Goal: Information Seeking & Learning: Learn about a topic

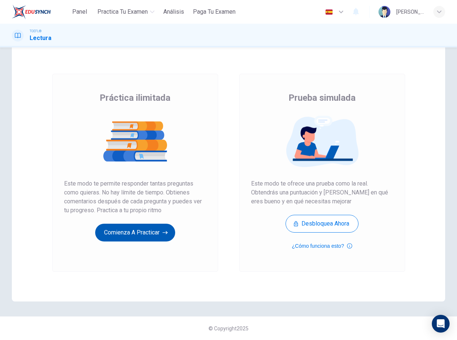
scroll to position [18, 0]
click at [152, 234] on button "Comienza a practicar" at bounding box center [135, 232] width 80 height 18
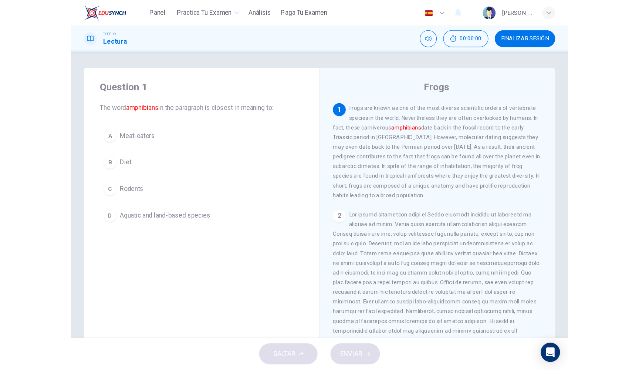
scroll to position [0, 0]
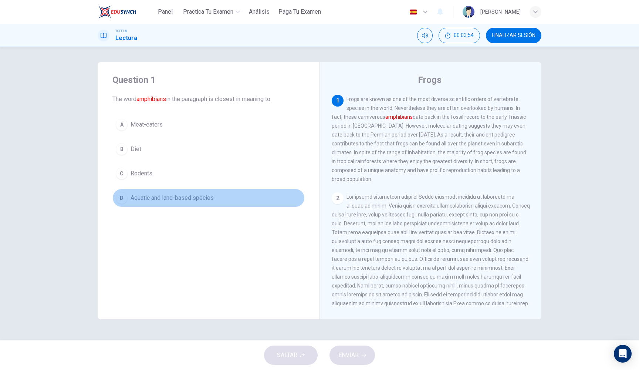
click at [191, 198] on span "Aquatic and land-based species" at bounding box center [172, 197] width 83 height 9
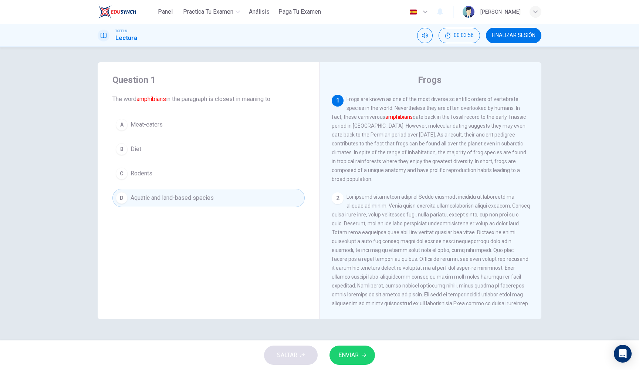
click at [346, 339] on span "ENVIAR" at bounding box center [349, 355] width 20 height 10
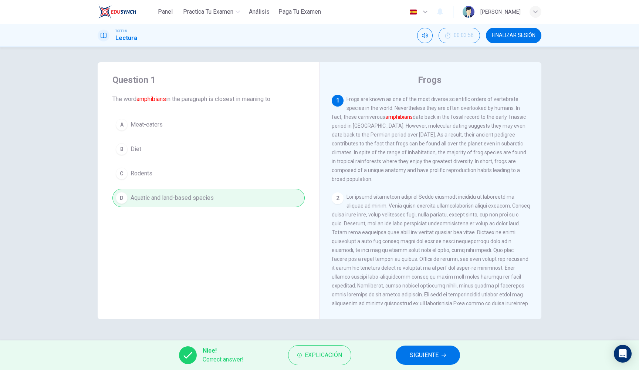
click at [433, 339] on span "SIGUIENTE" at bounding box center [424, 355] width 29 height 10
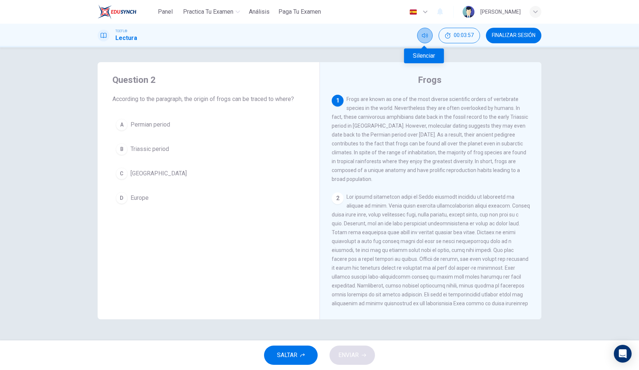
click at [424, 38] on icon "Silenciar" at bounding box center [425, 36] width 6 height 6
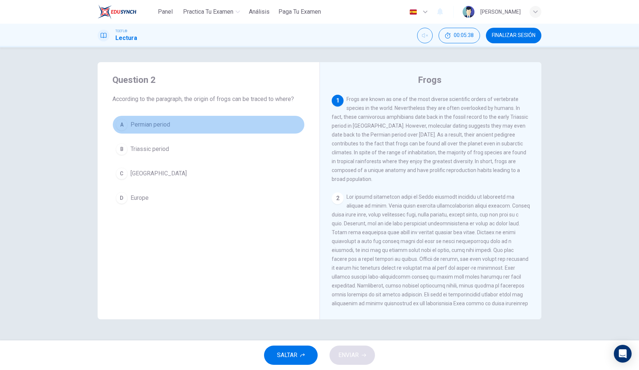
click at [196, 130] on button "A Permian period" at bounding box center [208, 124] width 192 height 18
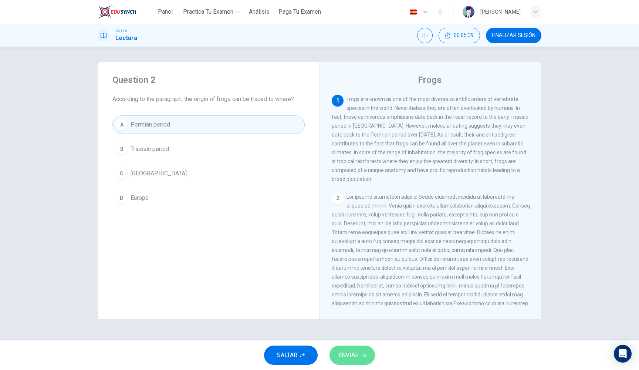
click at [350, 339] on span "ENVIAR" at bounding box center [349, 355] width 20 height 10
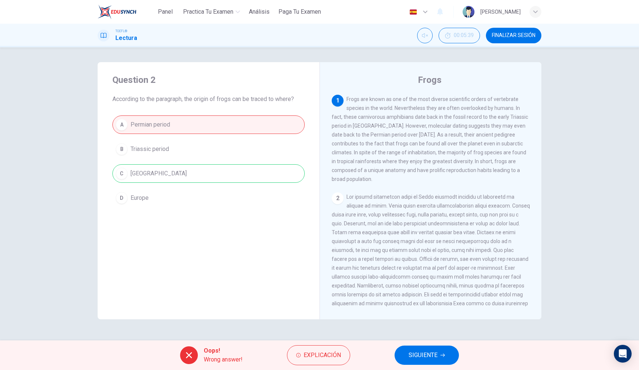
click at [252, 174] on div "A Permian period B Triassic period C [GEOGRAPHIC_DATA] D [GEOGRAPHIC_DATA]" at bounding box center [208, 161] width 192 height 92
click at [450, 339] on button "SIGUIENTE" at bounding box center [427, 355] width 64 height 19
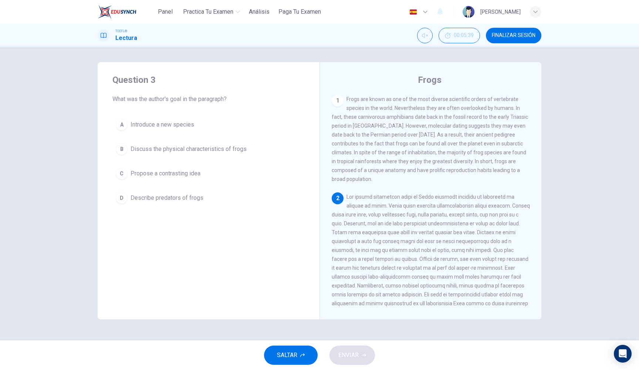
scroll to position [74, 0]
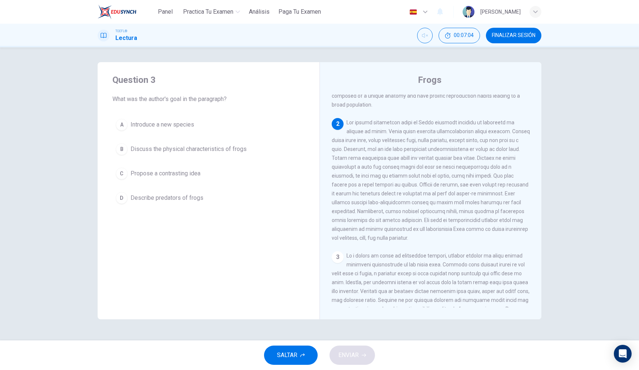
click at [220, 149] on span "Discuss the physical characteristics of frogs" at bounding box center [189, 149] width 116 height 9
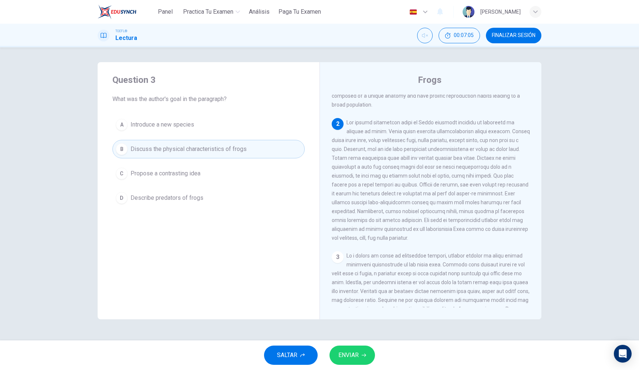
click at [364, 339] on icon "button" at bounding box center [364, 355] width 4 height 4
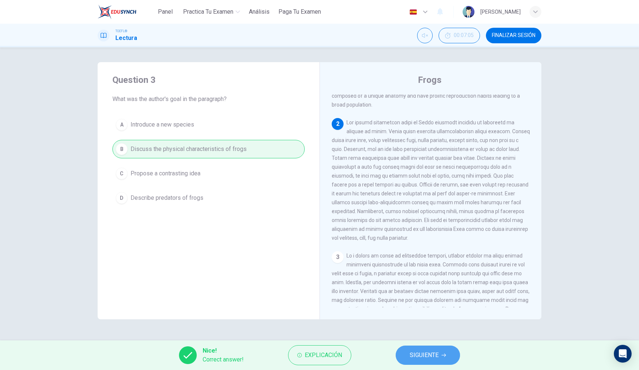
click at [427, 339] on span "SIGUIENTE" at bounding box center [424, 355] width 29 height 10
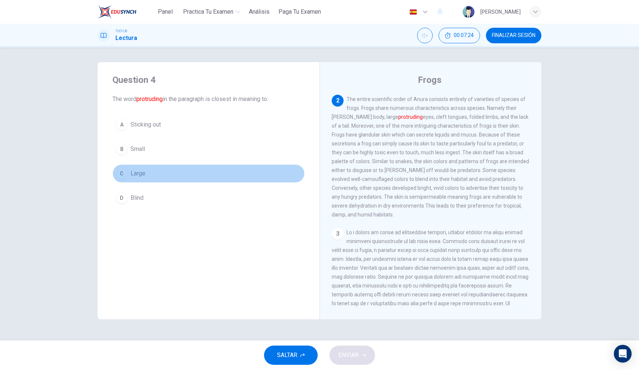
click at [222, 174] on button "C Large" at bounding box center [208, 173] width 192 height 18
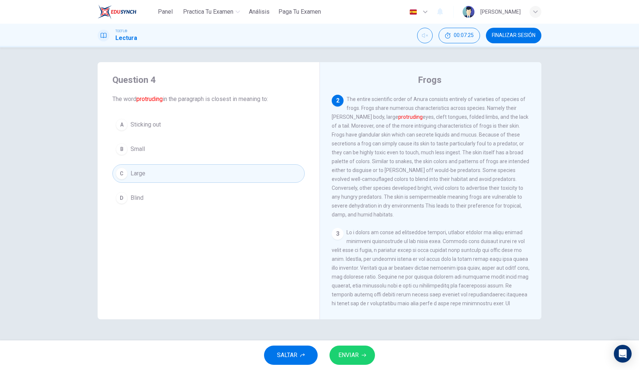
click at [343, 339] on span "ENVIAR" at bounding box center [349, 355] width 20 height 10
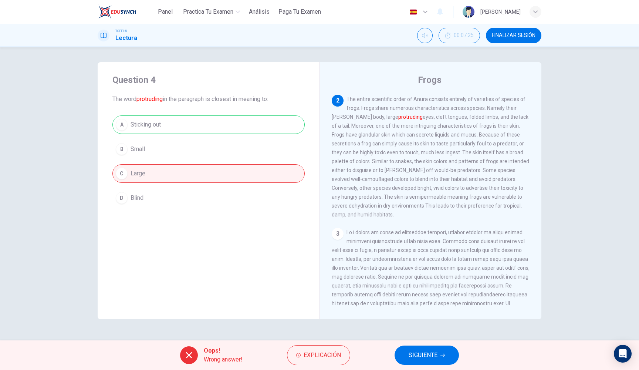
drag, startPoint x: 166, startPoint y: 125, endPoint x: 131, endPoint y: 124, distance: 34.8
click at [131, 124] on div "A Sticking out B Small C Large D Blind" at bounding box center [208, 161] width 192 height 92
click at [295, 339] on button "Explicación" at bounding box center [318, 355] width 63 height 20
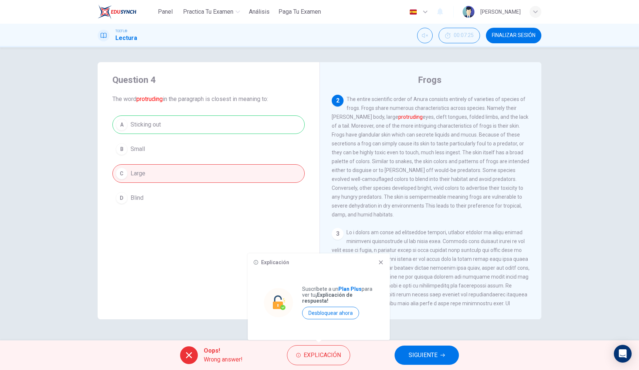
click at [224, 222] on div "Question 4 The word protruding in the paragraph is closest in meaning to: A Sti…" at bounding box center [209, 190] width 222 height 257
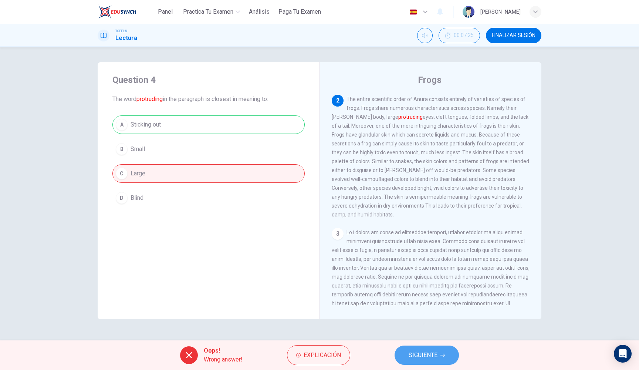
click at [430, 339] on button "SIGUIENTE" at bounding box center [427, 355] width 64 height 19
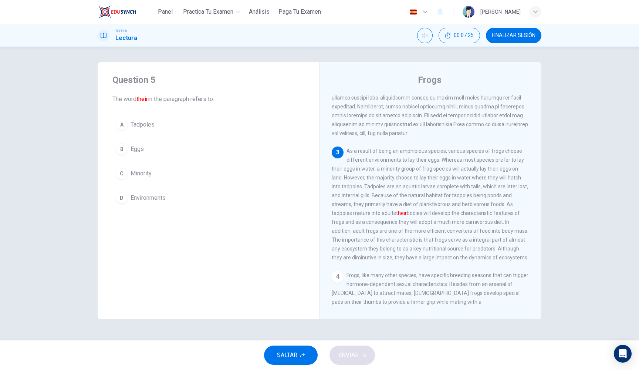
scroll to position [199, 0]
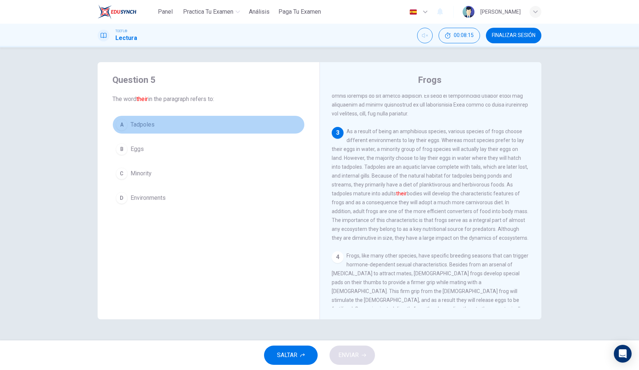
click at [156, 128] on button "A Tadpoles" at bounding box center [208, 124] width 192 height 18
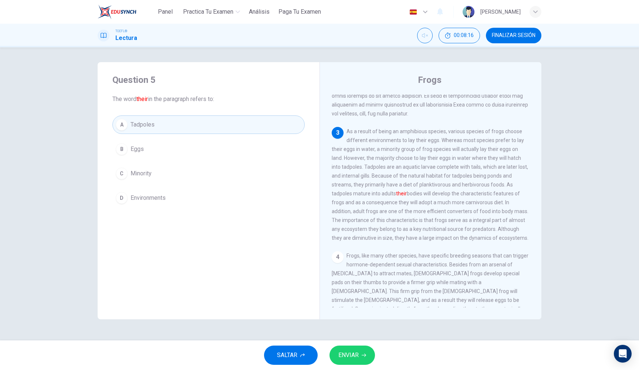
click at [344, 339] on span "ENVIAR" at bounding box center [349, 355] width 20 height 10
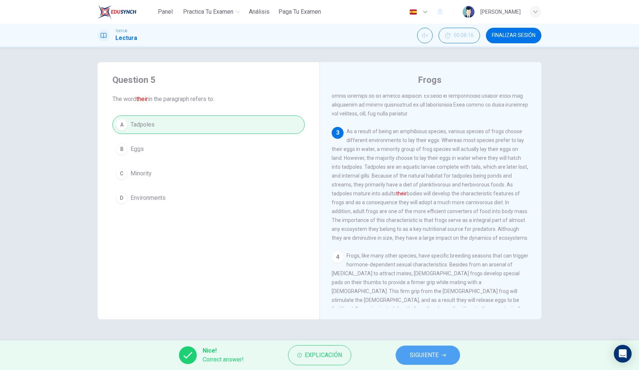
click at [412, 339] on span "SIGUIENTE" at bounding box center [424, 355] width 29 height 10
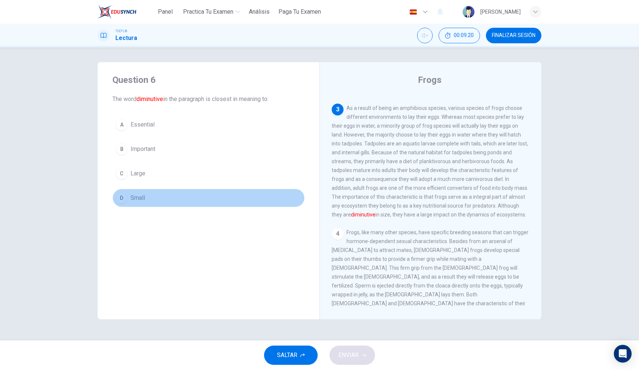
click at [175, 201] on button "D Small" at bounding box center [208, 198] width 192 height 18
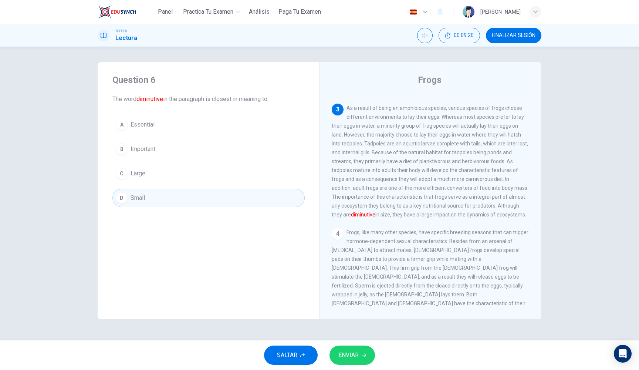
click at [356, 339] on button "ENVIAR" at bounding box center [353, 355] width 46 height 19
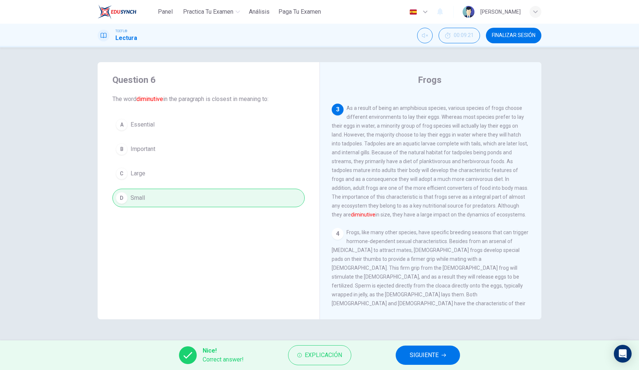
click at [454, 339] on div "Nice! Correct answer! Explicación SIGUIENTE" at bounding box center [319, 355] width 639 height 30
click at [445, 339] on icon "button" at bounding box center [444, 355] width 4 height 4
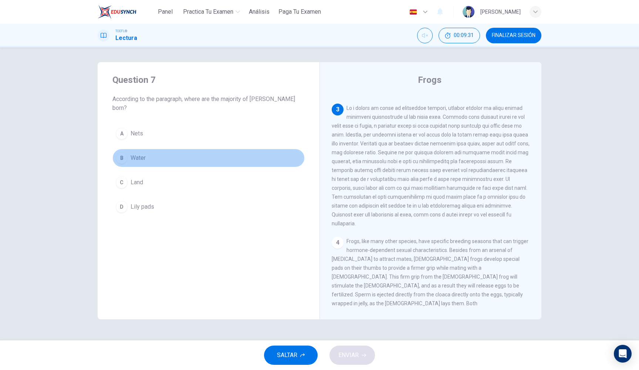
click at [185, 151] on button "B Water" at bounding box center [208, 158] width 192 height 18
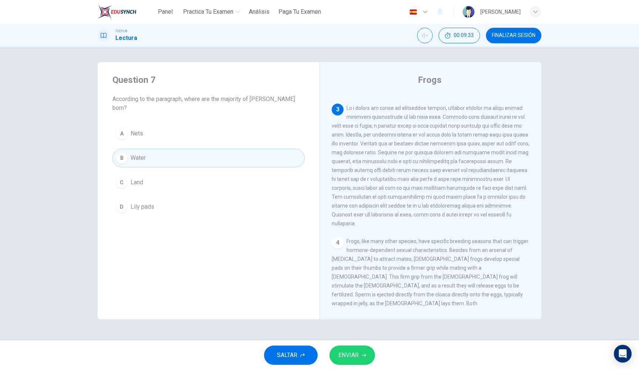
click at [343, 339] on span "ENVIAR" at bounding box center [349, 355] width 20 height 10
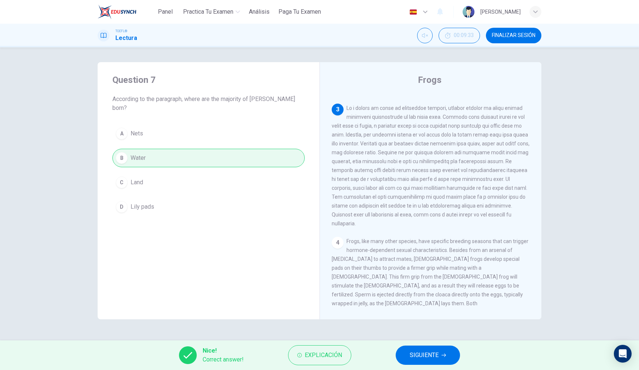
click at [453, 339] on button "SIGUIENTE" at bounding box center [428, 355] width 64 height 19
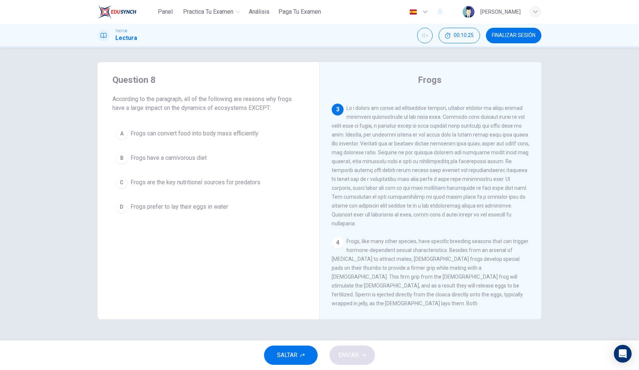
click at [168, 200] on button "D Frogs prefer to lay their eggs in water" at bounding box center [208, 207] width 192 height 18
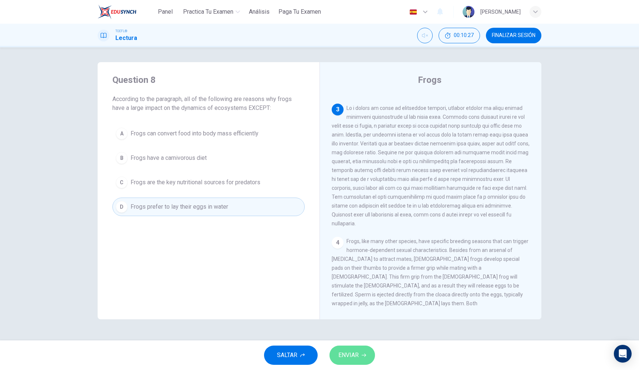
click at [367, 339] on button "ENVIAR" at bounding box center [353, 355] width 46 height 19
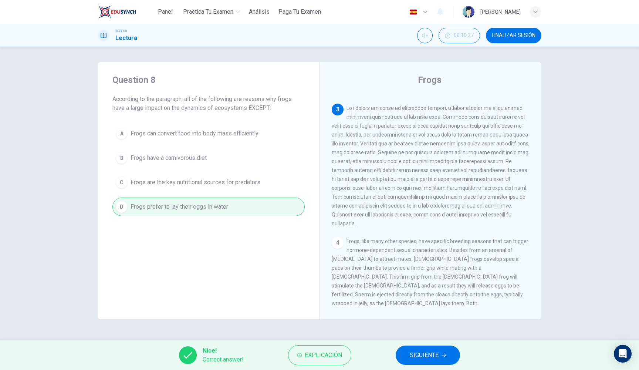
click at [440, 339] on button "SIGUIENTE" at bounding box center [428, 355] width 64 height 19
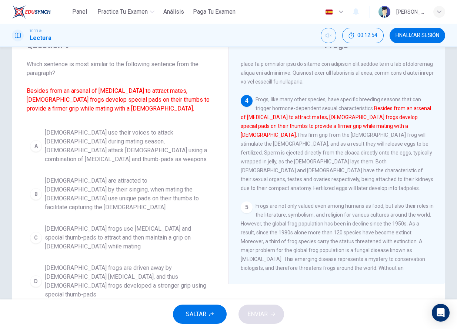
scroll to position [34, 0]
click at [164, 231] on div "A [DEMOGRAPHIC_DATA] use their voices to attack [DEMOGRAPHIC_DATA] during matin…" at bounding box center [120, 214] width 187 height 178
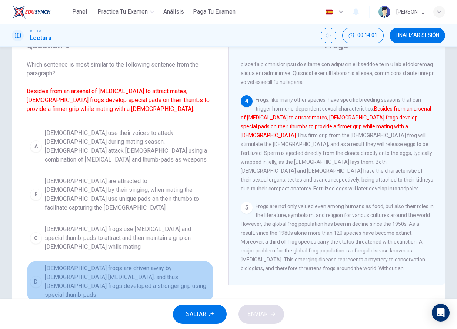
click at [148, 264] on span "[DEMOGRAPHIC_DATA] frogs are driven away by [DEMOGRAPHIC_DATA] [MEDICAL_DATA], …" at bounding box center [127, 282] width 165 height 36
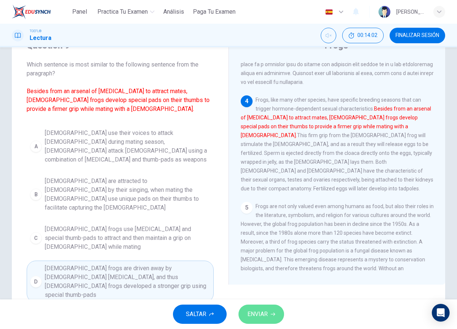
click at [255, 314] on span "ENVIAR" at bounding box center [257, 314] width 20 height 10
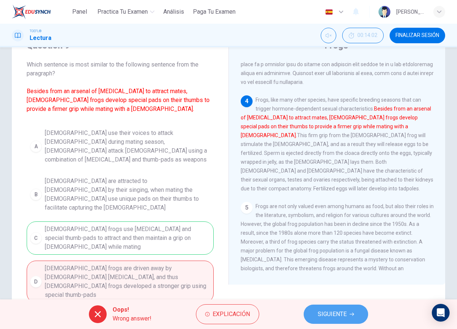
click at [344, 310] on span "SIGUIENTE" at bounding box center [331, 314] width 29 height 10
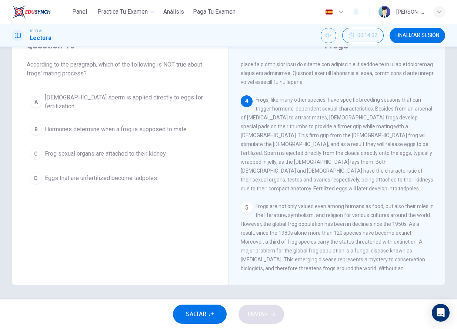
scroll to position [347, 0]
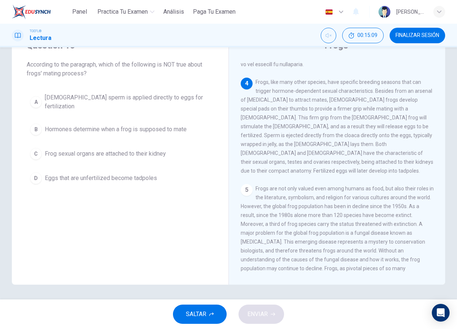
click at [100, 179] on button "D Eggs that are unfertilized become tadpoles" at bounding box center [120, 178] width 187 height 18
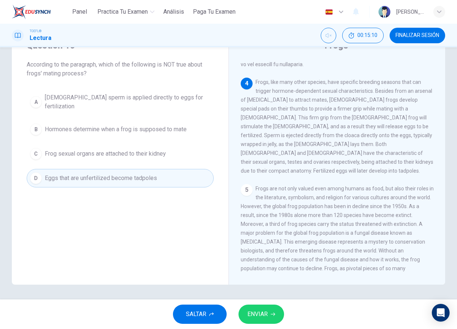
click at [262, 326] on div "SALTAR ENVIAR" at bounding box center [228, 315] width 457 height 30
click at [265, 319] on span "ENVIAR" at bounding box center [257, 314] width 20 height 10
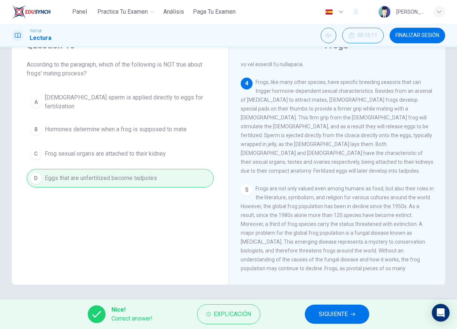
click at [311, 315] on button "SIGUIENTE" at bounding box center [336, 314] width 64 height 19
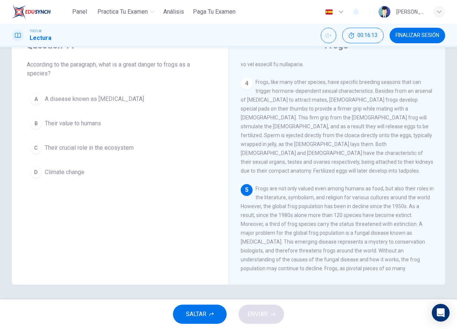
click at [110, 150] on span "Their crucial role in the ecosystem" at bounding box center [89, 148] width 89 height 9
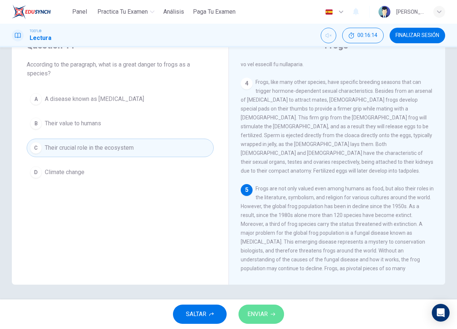
click at [262, 313] on span "ENVIAR" at bounding box center [257, 314] width 20 height 10
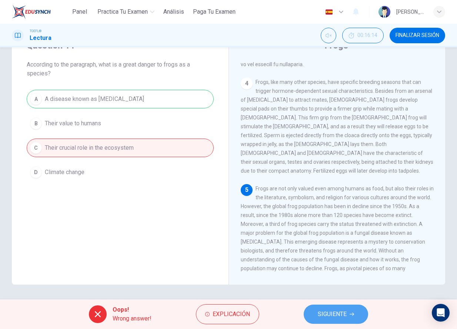
click at [350, 309] on button "SIGUIENTE" at bounding box center [335, 314] width 64 height 19
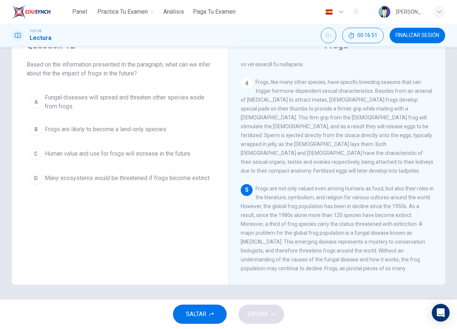
click at [174, 187] on button "D Many ecosystems would be threatened if frogs become extinct" at bounding box center [120, 178] width 187 height 18
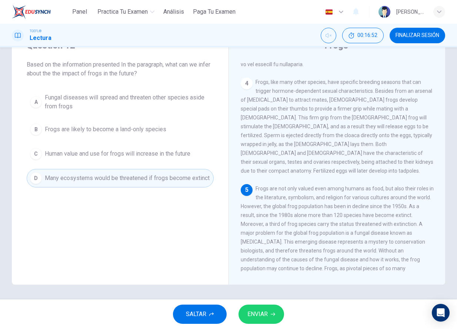
click at [260, 317] on span "ENVIAR" at bounding box center [257, 314] width 20 height 10
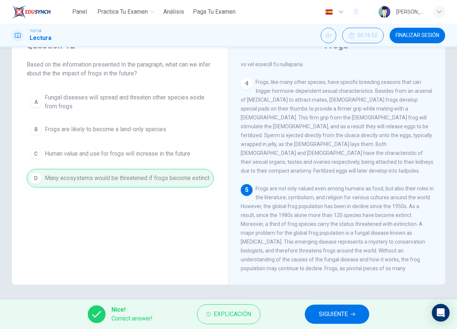
click at [315, 314] on button "SIGUIENTE" at bounding box center [336, 314] width 64 height 19
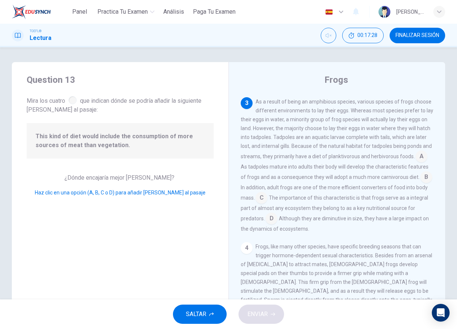
scroll to position [0, 0]
click at [142, 144] on span "This kind of diet would include the consumption of more sources of meat than ve…" at bounding box center [120, 141] width 169 height 18
click at [420, 178] on input at bounding box center [426, 178] width 12 height 12
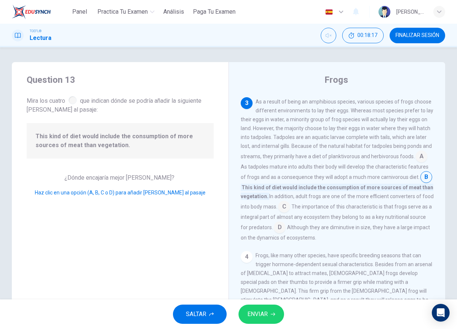
click at [261, 310] on span "ENVIAR" at bounding box center [257, 314] width 20 height 10
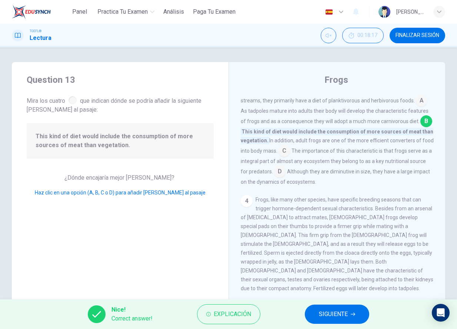
scroll to position [286, 0]
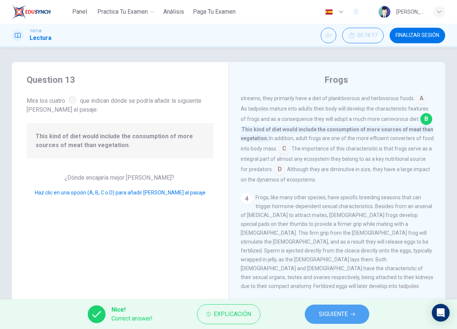
click at [344, 314] on span "SIGUIENTE" at bounding box center [333, 314] width 29 height 10
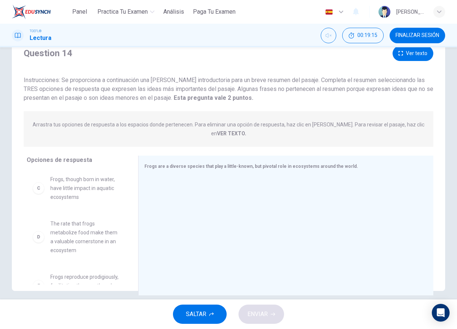
scroll to position [91, 0]
drag, startPoint x: 71, startPoint y: 238, endPoint x: 83, endPoint y: 238, distance: 11.8
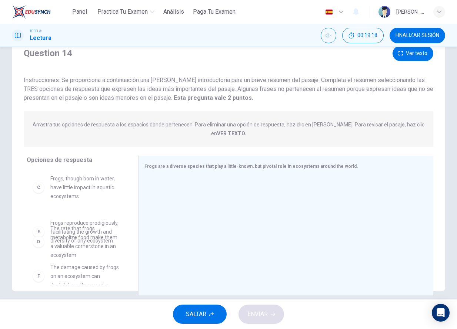
click at [83, 193] on div "A Frogs are one of the oldest species and can be found all around the world B R…" at bounding box center [77, 137] width 100 height 114
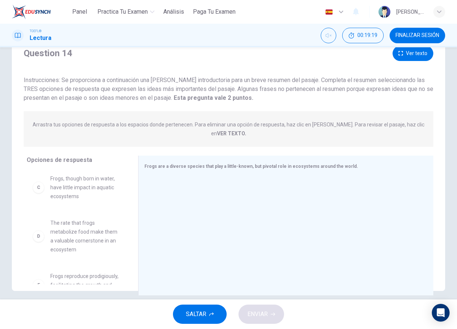
click at [83, 238] on span "The rate that frogs metabolize food make them a valuable cornerstone in an ecos…" at bounding box center [85, 237] width 70 height 36
click at [39, 235] on div "D" at bounding box center [39, 236] width 12 height 12
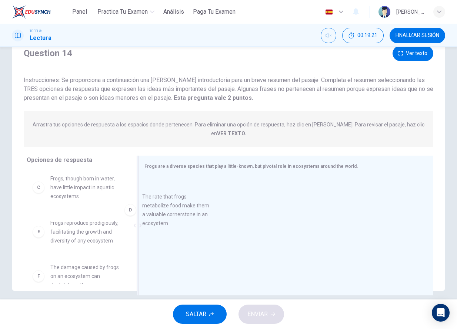
drag, startPoint x: 72, startPoint y: 235, endPoint x: 182, endPoint y: 202, distance: 114.5
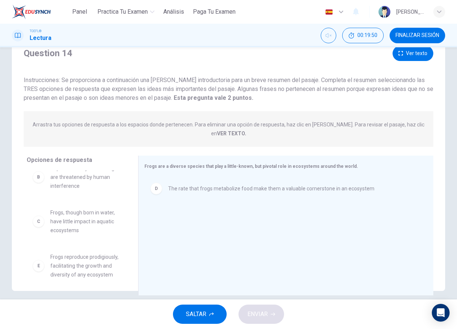
scroll to position [64, 0]
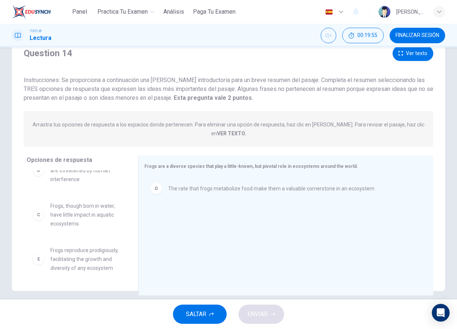
click at [95, 221] on span "Frogs, though born in water, have little impact in aquatic ecosystems" at bounding box center [85, 215] width 70 height 27
click at [39, 214] on div "C" at bounding box center [39, 215] width 12 height 12
click at [39, 218] on div "C" at bounding box center [39, 215] width 12 height 12
click at [54, 215] on span "Frogs, though born in water, have little impact in aquatic ecosystems" at bounding box center [85, 215] width 70 height 27
drag, startPoint x: 54, startPoint y: 215, endPoint x: 249, endPoint y: 214, distance: 195.0
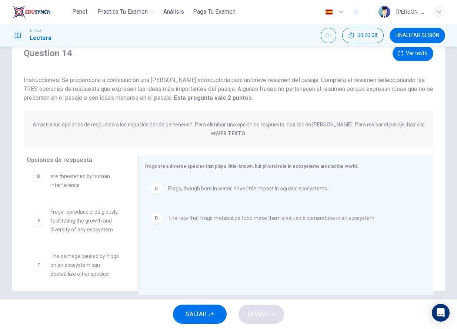
scroll to position [58, 0]
click at [89, 225] on span "Frogs reproduce prodigiously, facilitating the growth and diversity of any ecos…" at bounding box center [85, 221] width 70 height 27
click at [48, 226] on div "E Frogs reproduce prodigiously, facilitating the growth and diversity of any ec…" at bounding box center [77, 221] width 88 height 27
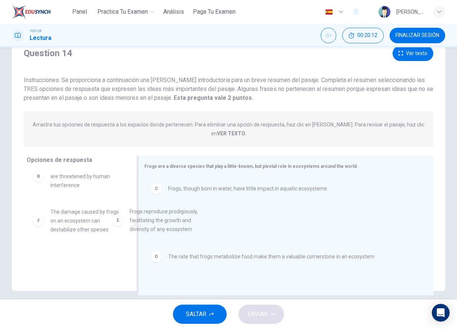
drag, startPoint x: 48, startPoint y: 226, endPoint x: 216, endPoint y: 228, distance: 167.6
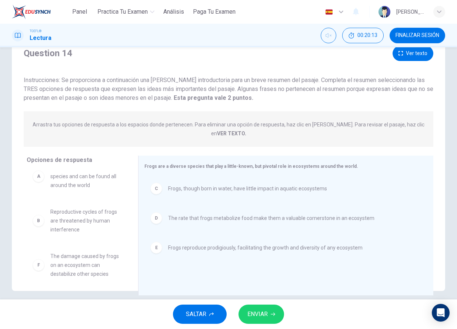
scroll to position [13, 0]
click at [263, 309] on span "ENVIAR" at bounding box center [257, 314] width 20 height 10
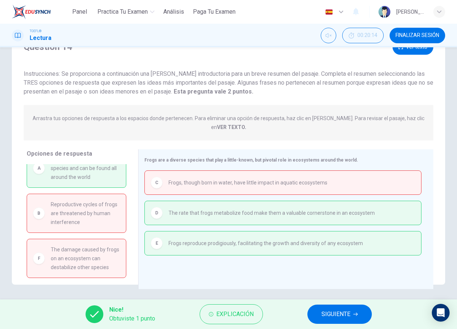
scroll to position [16, 0]
click at [182, 184] on span "Frogs, though born in water, have little impact in aquatic ecosystems" at bounding box center [247, 182] width 159 height 9
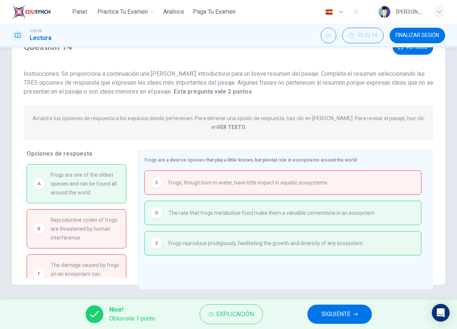
scroll to position [0, 0]
click at [74, 173] on span "Frogs are one of the oldest species and can be found all around the world" at bounding box center [85, 184] width 69 height 27
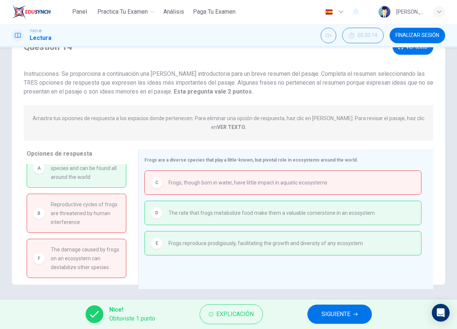
scroll to position [16, 0]
click at [165, 217] on div "D The rate that frogs metabolize food make them a valuable cornerstone in an ec…" at bounding box center [282, 213] width 277 height 24
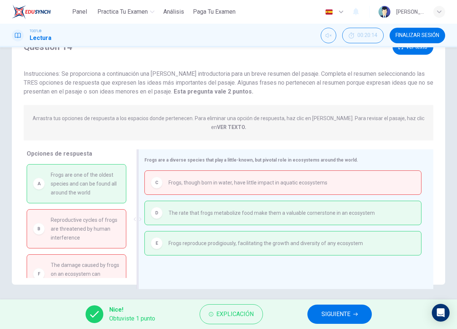
scroll to position [0, 0]
click at [347, 309] on button "SIGUIENTE" at bounding box center [339, 314] width 64 height 19
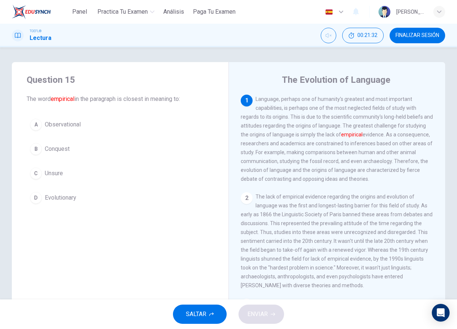
click at [109, 135] on div "A Observational B Conquest C Unsure D Evolutionary" at bounding box center [120, 161] width 187 height 92
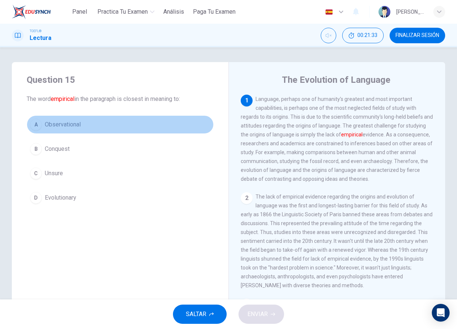
click at [108, 128] on button "A Observational" at bounding box center [120, 124] width 187 height 18
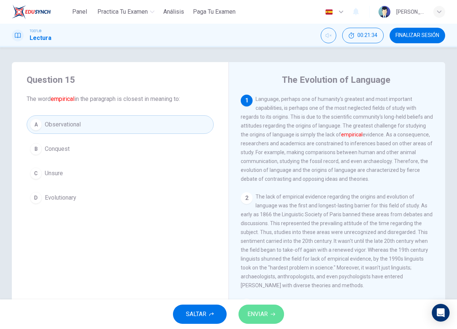
click at [266, 314] on span "ENVIAR" at bounding box center [257, 314] width 20 height 10
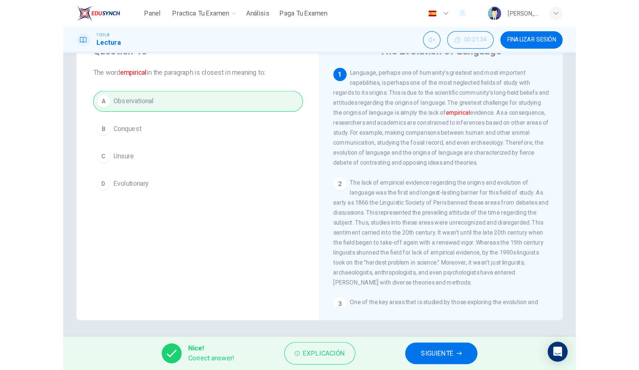
scroll to position [34, 0]
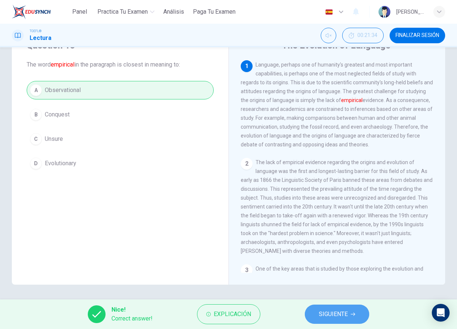
click at [346, 315] on span "SIGUIENTE" at bounding box center [333, 314] width 29 height 10
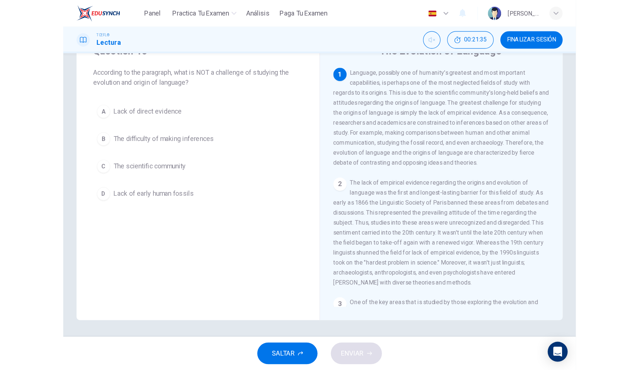
scroll to position [0, 0]
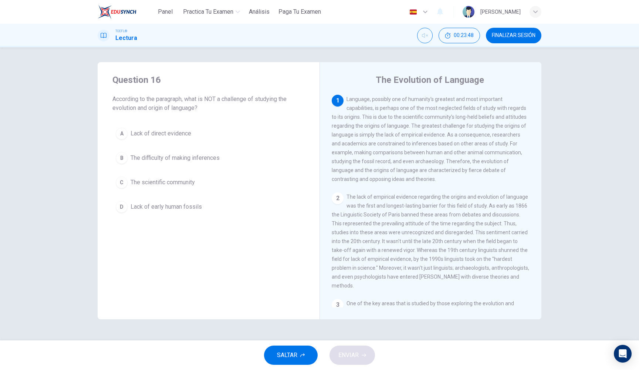
click at [125, 209] on div "D" at bounding box center [122, 207] width 12 height 12
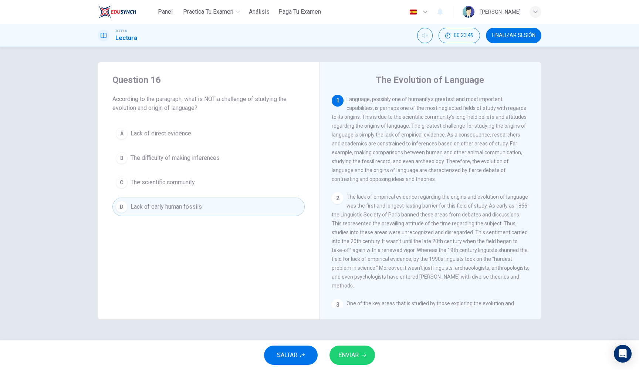
click at [365, 339] on icon "button" at bounding box center [364, 355] width 4 height 3
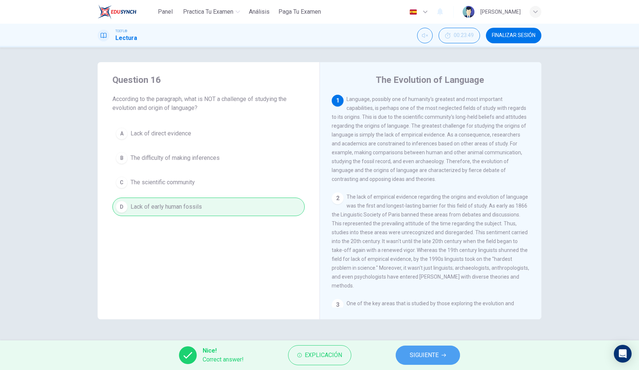
click at [451, 339] on button "SIGUIENTE" at bounding box center [428, 355] width 64 height 19
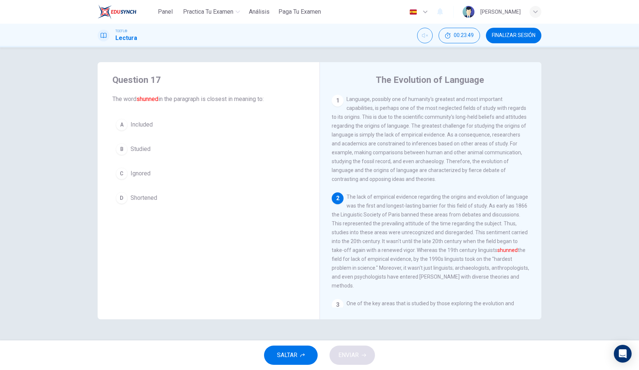
scroll to position [48, 0]
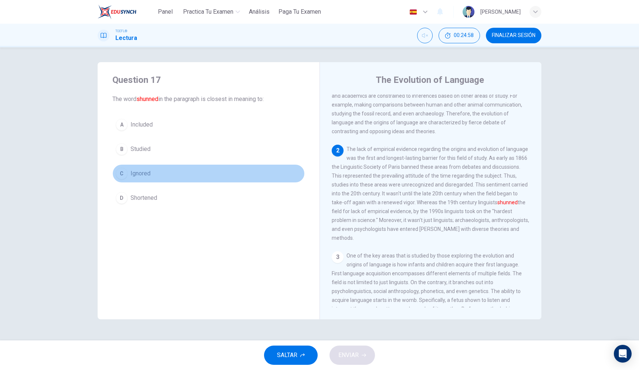
click at [179, 174] on button "C Ignored" at bounding box center [208, 173] width 192 height 18
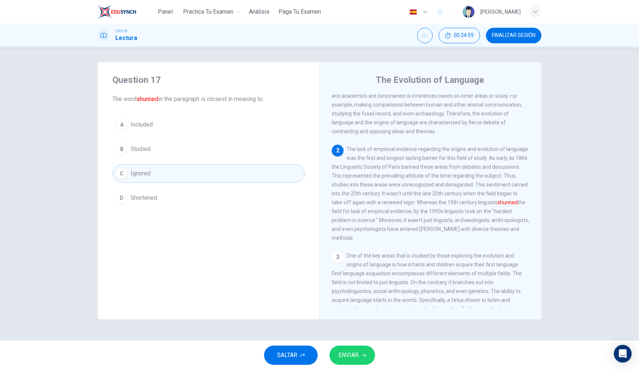
click at [343, 339] on span "ENVIAR" at bounding box center [349, 355] width 20 height 10
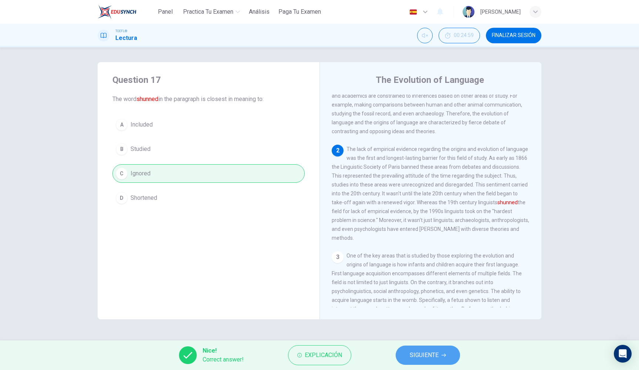
click at [421, 339] on span "SIGUIENTE" at bounding box center [424, 355] width 29 height 10
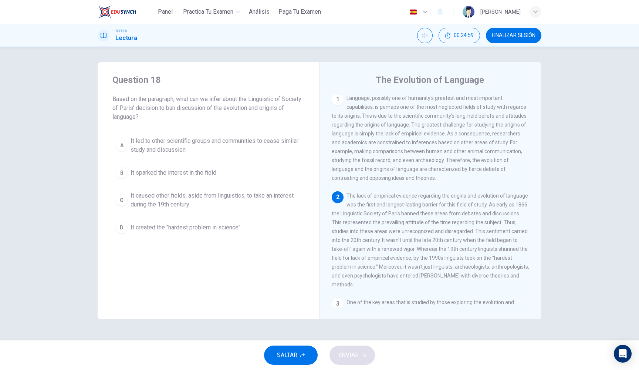
scroll to position [0, 0]
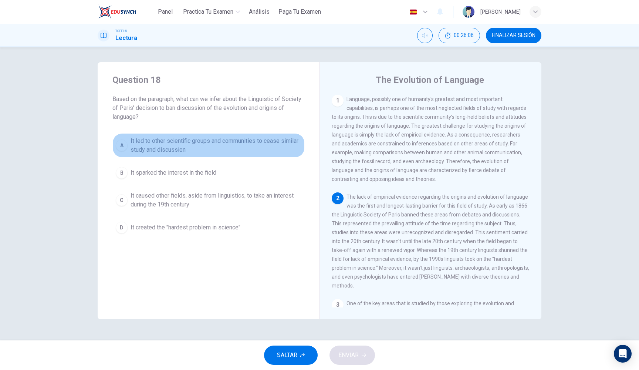
click at [237, 140] on span "It led to other scientific groups and communities to cease similar study and di…" at bounding box center [216, 146] width 171 height 18
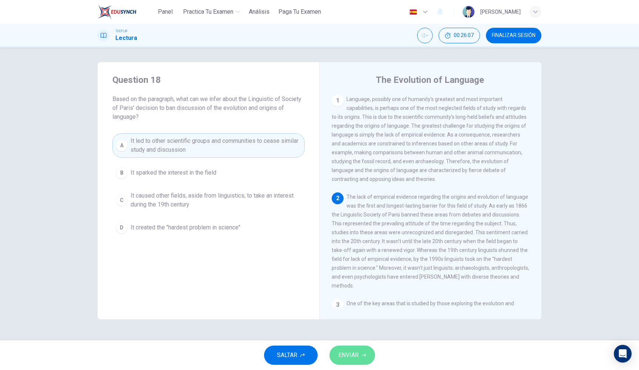
click at [357, 339] on span "ENVIAR" at bounding box center [349, 355] width 20 height 10
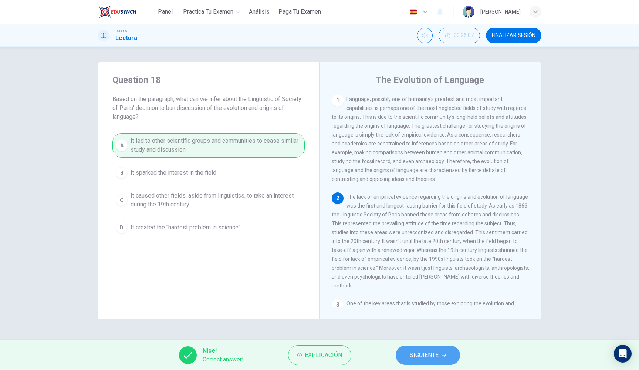
click at [418, 339] on span "SIGUIENTE" at bounding box center [424, 355] width 29 height 10
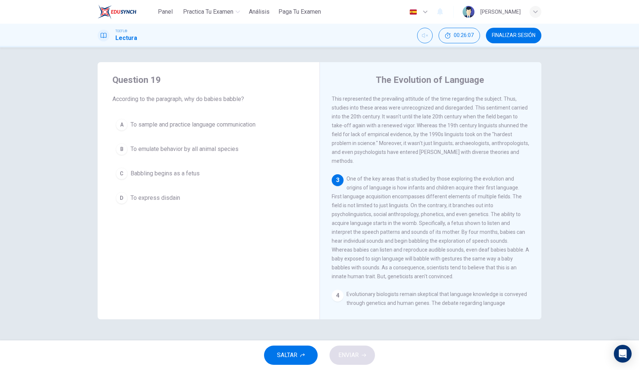
scroll to position [163, 0]
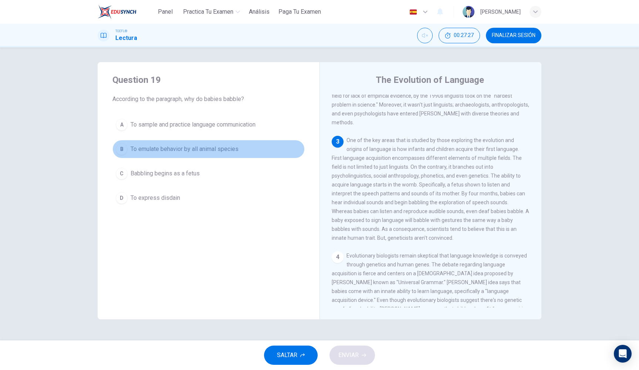
click at [184, 149] on span "To emulate behavior by all animal species" at bounding box center [185, 149] width 108 height 9
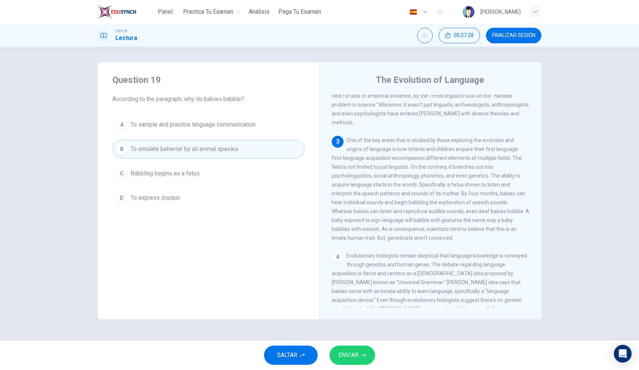
click at [366, 339] on button "ENVIAR" at bounding box center [353, 355] width 46 height 19
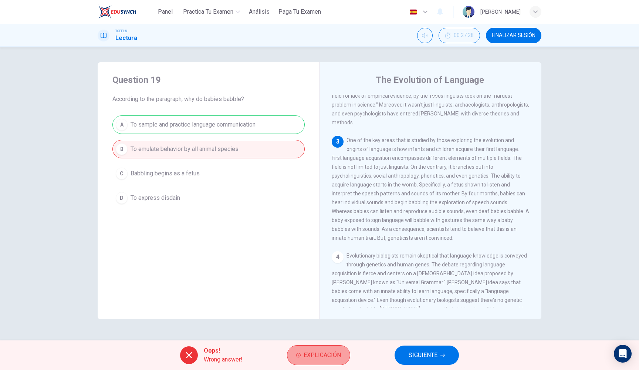
click at [330, 339] on button "Explicación" at bounding box center [318, 355] width 63 height 20
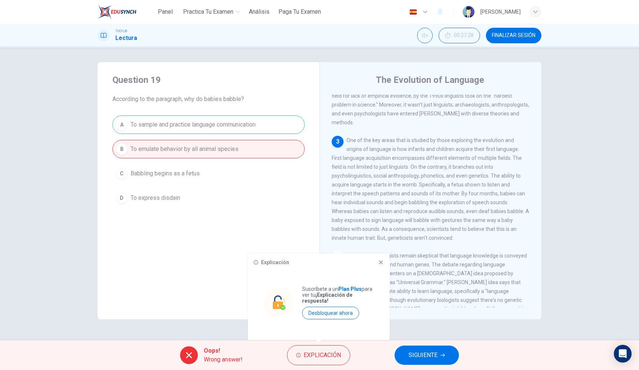
click at [261, 156] on div "A To sample and practice language communication B To emulate behavior by all an…" at bounding box center [208, 161] width 192 height 92
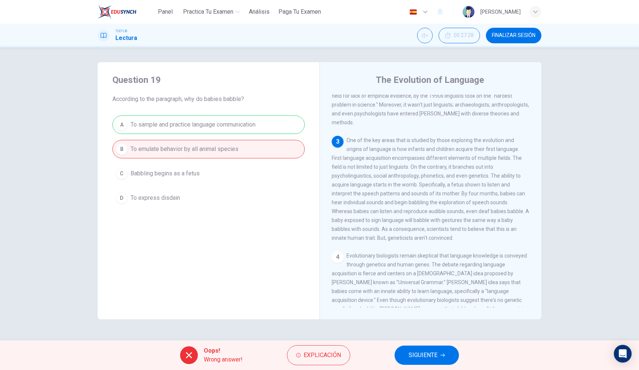
drag, startPoint x: 264, startPoint y: 125, endPoint x: 125, endPoint y: 124, distance: 139.1
click at [125, 124] on div "A To sample and practice language communication B To emulate behavior by all an…" at bounding box center [208, 161] width 192 height 92
click at [425, 339] on div "Oops! Wrong answer! Explicación SIGUIENTE" at bounding box center [319, 355] width 639 height 30
click at [426, 339] on button "SIGUIENTE" at bounding box center [427, 355] width 64 height 19
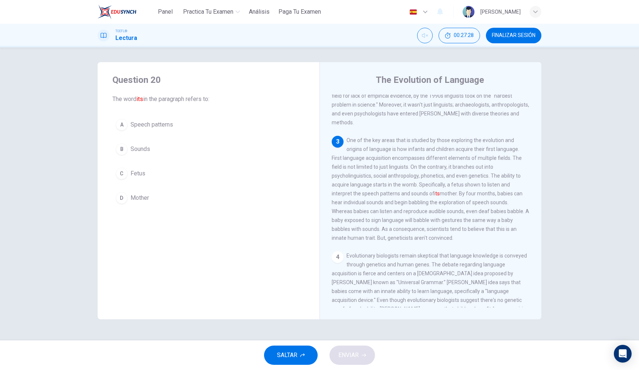
scroll to position [195, 0]
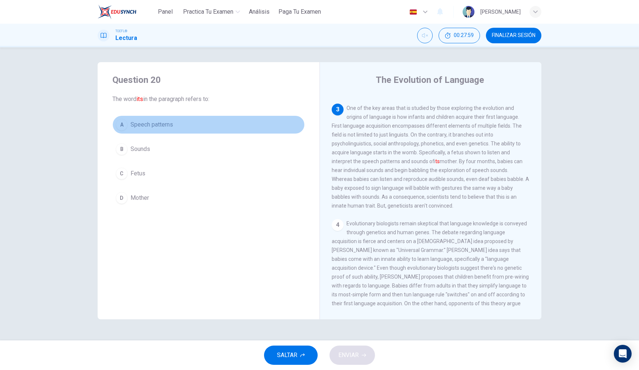
click at [238, 128] on button "A Speech patterns" at bounding box center [208, 124] width 192 height 18
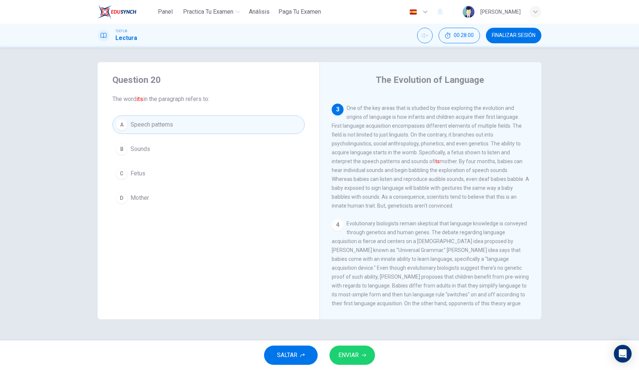
click at [368, 339] on button "ENVIAR" at bounding box center [353, 355] width 46 height 19
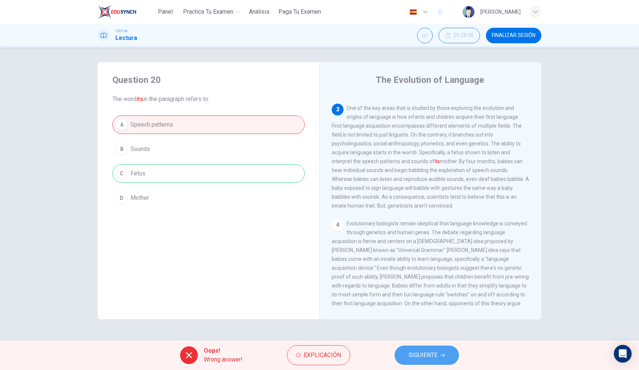
click at [417, 339] on button "SIGUIENTE" at bounding box center [427, 355] width 64 height 19
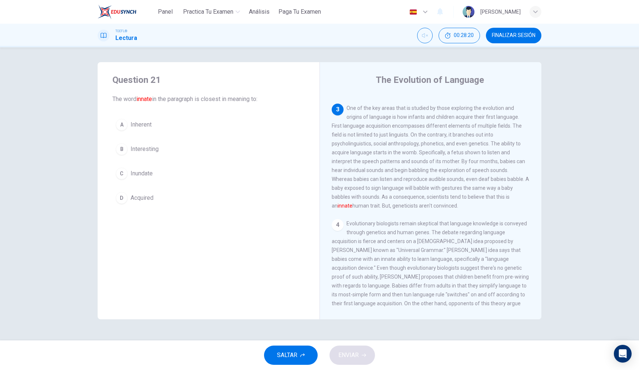
click at [190, 118] on button "A Inherent" at bounding box center [208, 124] width 192 height 18
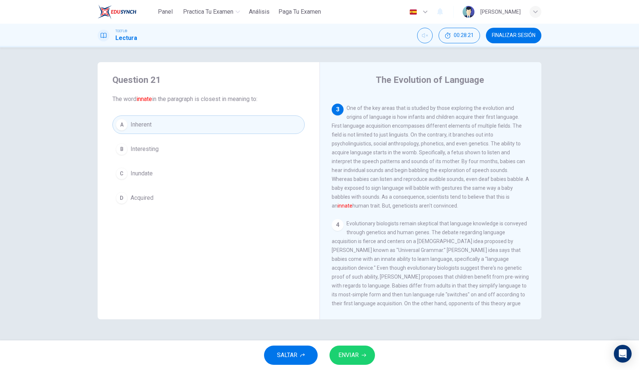
click at [343, 339] on span "ENVIAR" at bounding box center [349, 355] width 20 height 10
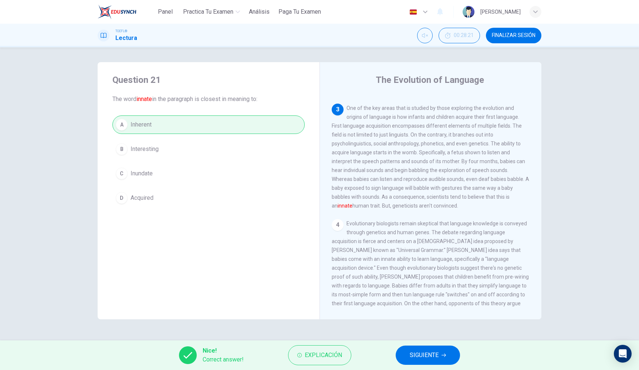
click at [427, 339] on button "SIGUIENTE" at bounding box center [428, 355] width 64 height 19
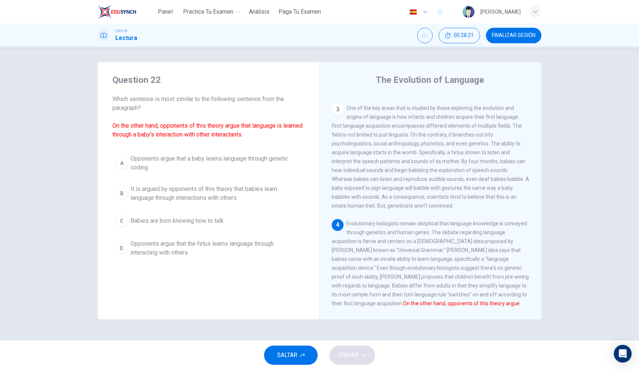
scroll to position [279, 0]
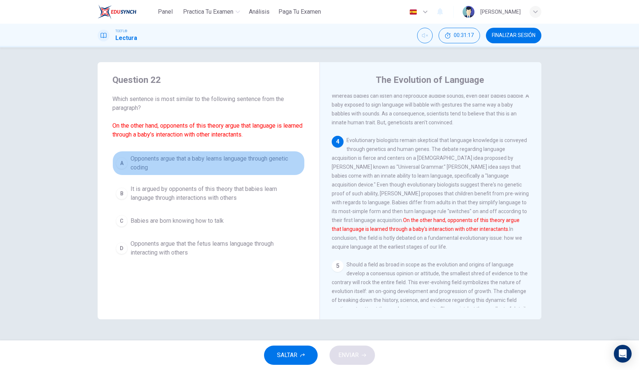
click at [190, 157] on span "Opponents argue that a baby learns language through genetic coding" at bounding box center [216, 163] width 171 height 18
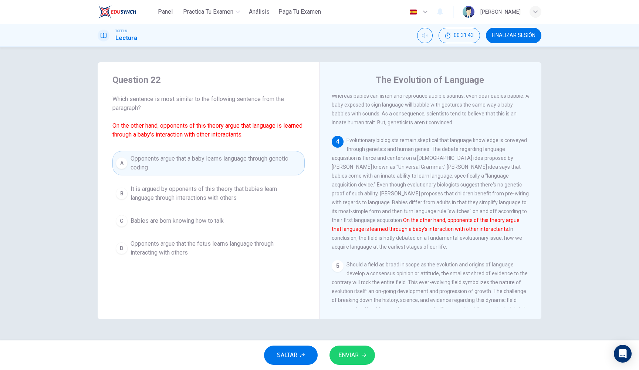
click at [348, 339] on div "SALTAR ENVIAR" at bounding box center [319, 355] width 639 height 30
click at [349, 339] on button "ENVIAR" at bounding box center [353, 355] width 46 height 19
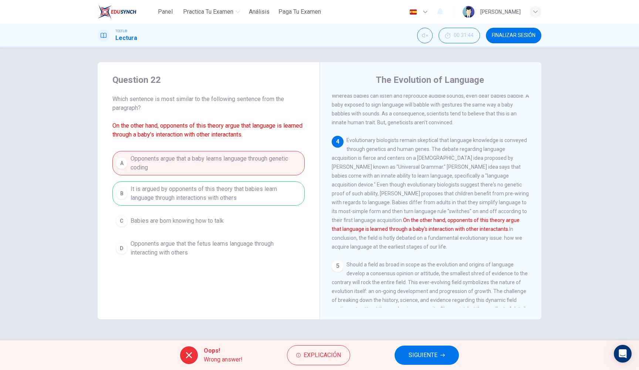
click at [197, 158] on div "A Opponents argue that a baby learns language through genetic coding B It is ar…" at bounding box center [208, 206] width 192 height 110
click at [261, 287] on div "Question 22 Which sentence is most similar to the following sentence from the p…" at bounding box center [209, 190] width 222 height 257
click at [248, 164] on div "A Opponents argue that a baby learns language through genetic coding B It is ar…" at bounding box center [208, 206] width 192 height 110
click at [433, 339] on button "SIGUIENTE" at bounding box center [427, 355] width 64 height 19
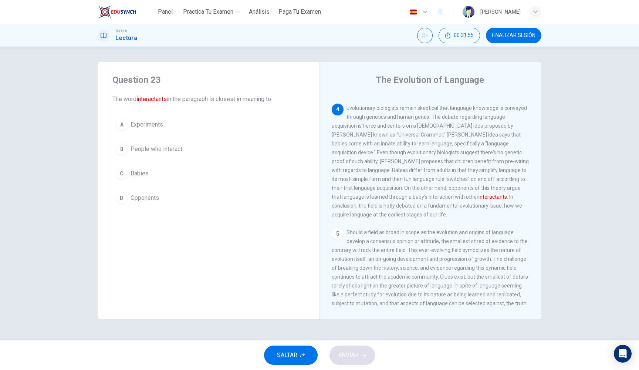
click at [210, 147] on button "B People who interact" at bounding box center [208, 149] width 192 height 18
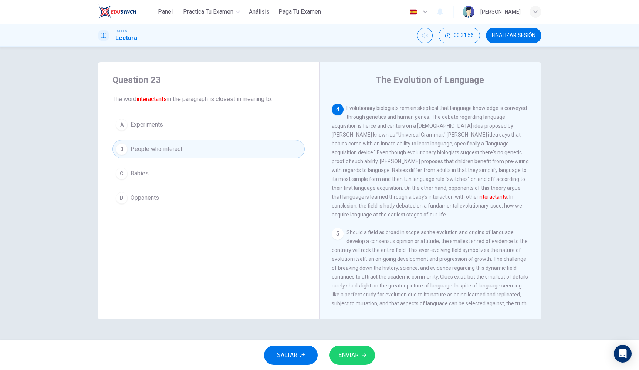
click at [347, 339] on span "ENVIAR" at bounding box center [349, 355] width 20 height 10
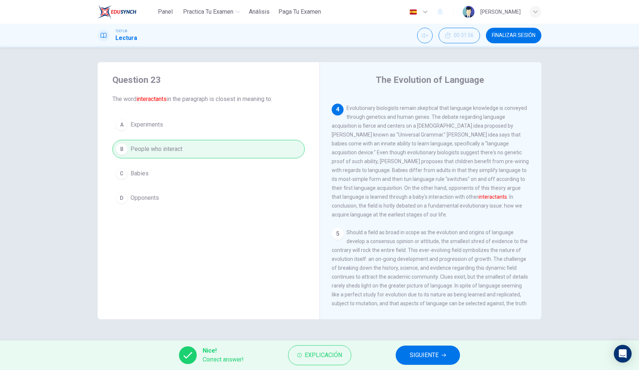
click at [420, 339] on span "SIGUIENTE" at bounding box center [424, 355] width 29 height 10
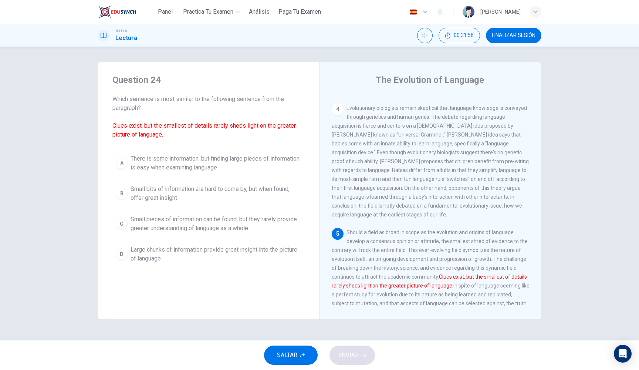
scroll to position [320, 0]
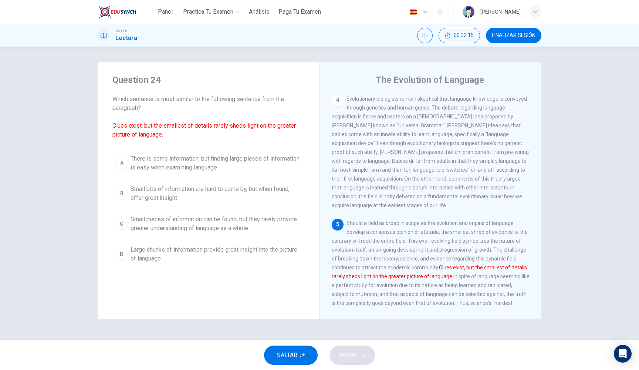
click at [456, 33] on span "FINALIZAR SESIÓN" at bounding box center [514, 36] width 44 height 6
